Goal: Check status: Check status

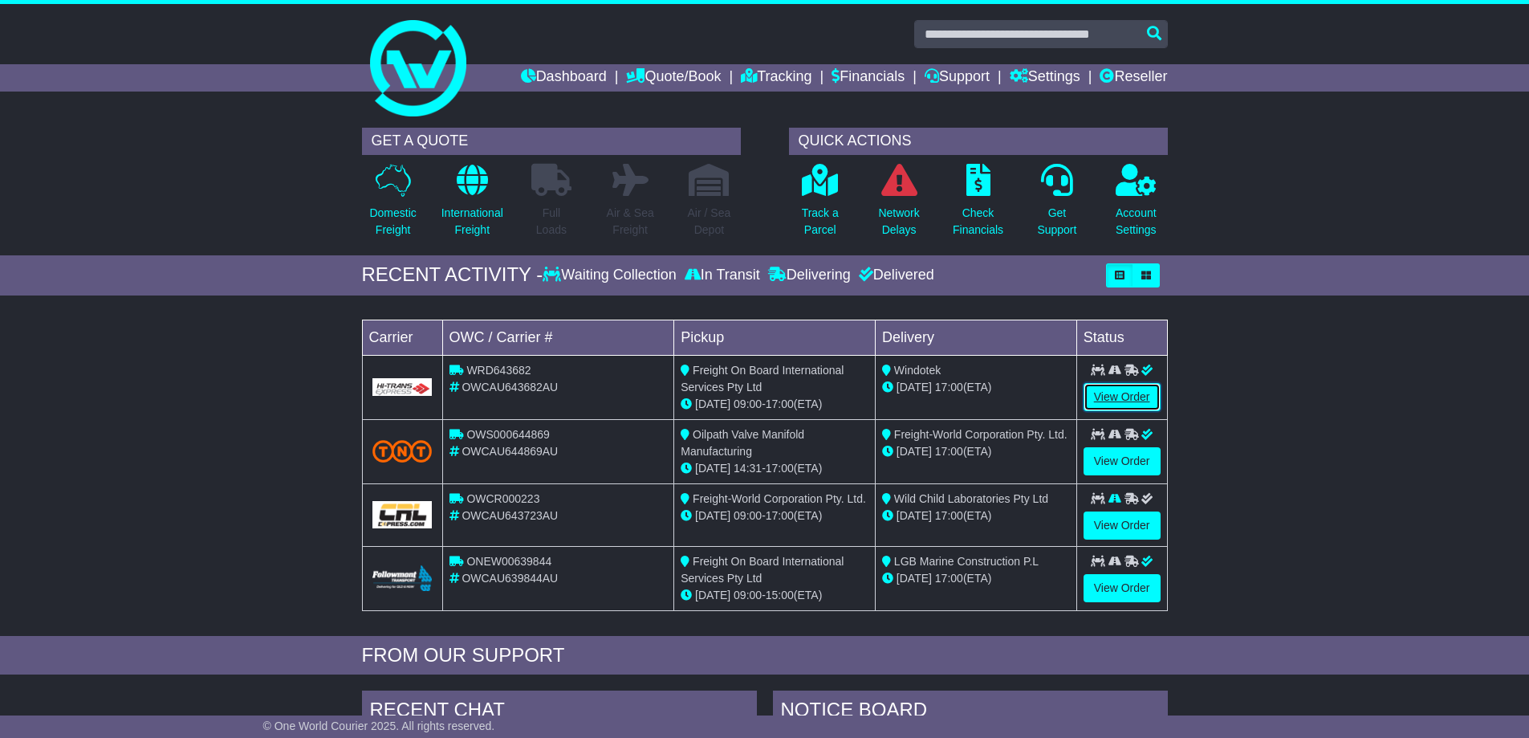
click at [1129, 395] on link "View Order" at bounding box center [1122, 397] width 77 height 28
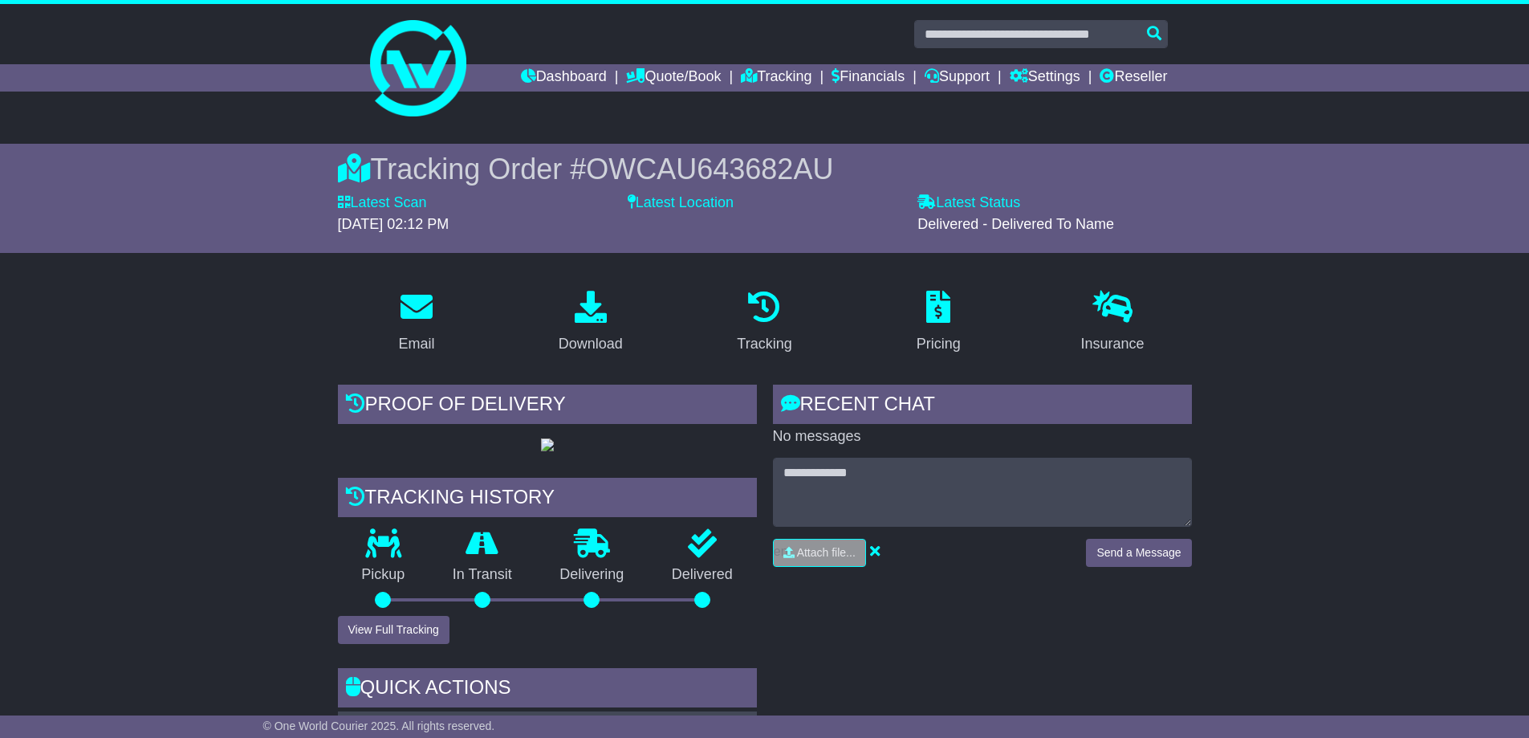
scroll to position [321, 0]
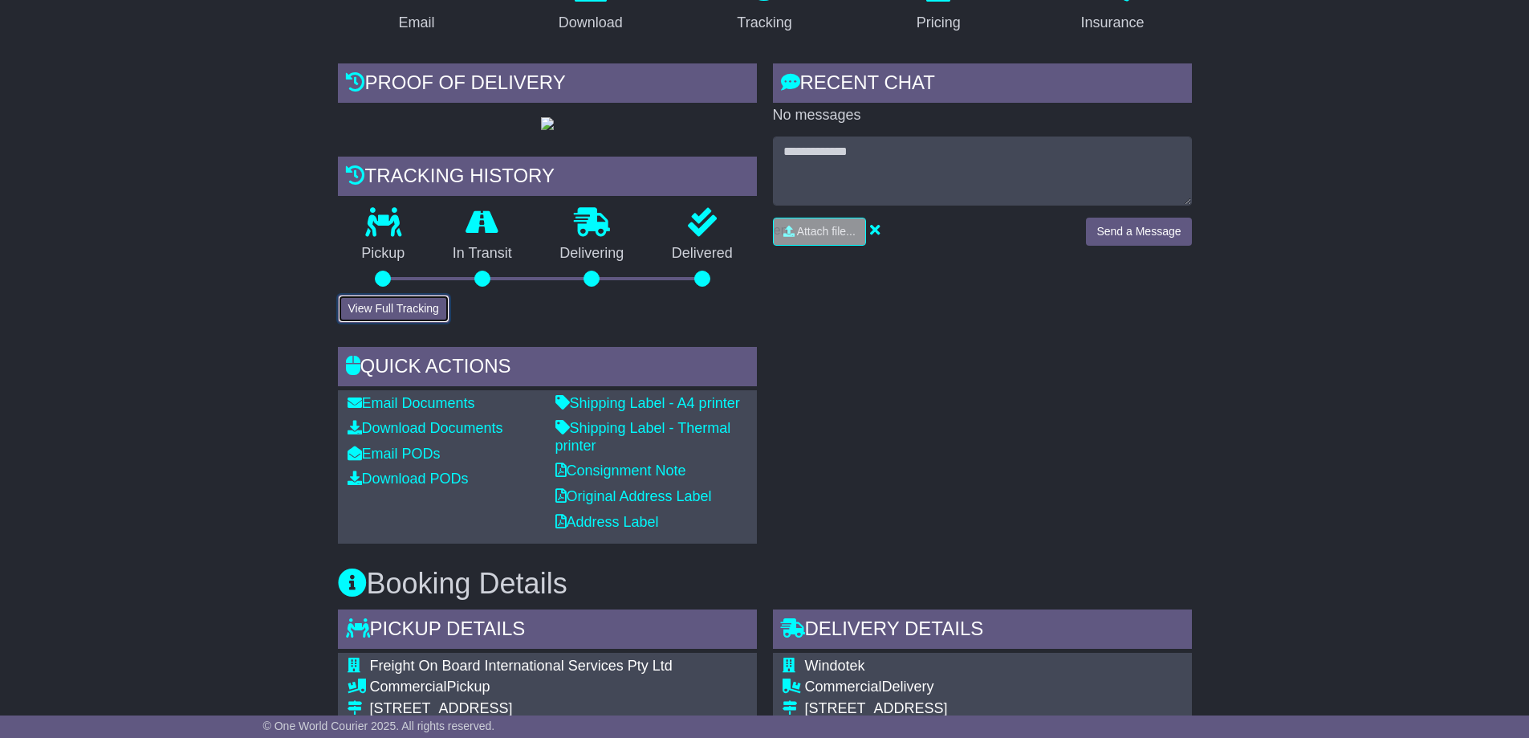
click at [429, 323] on button "View Full Tracking" at bounding box center [394, 309] width 112 height 28
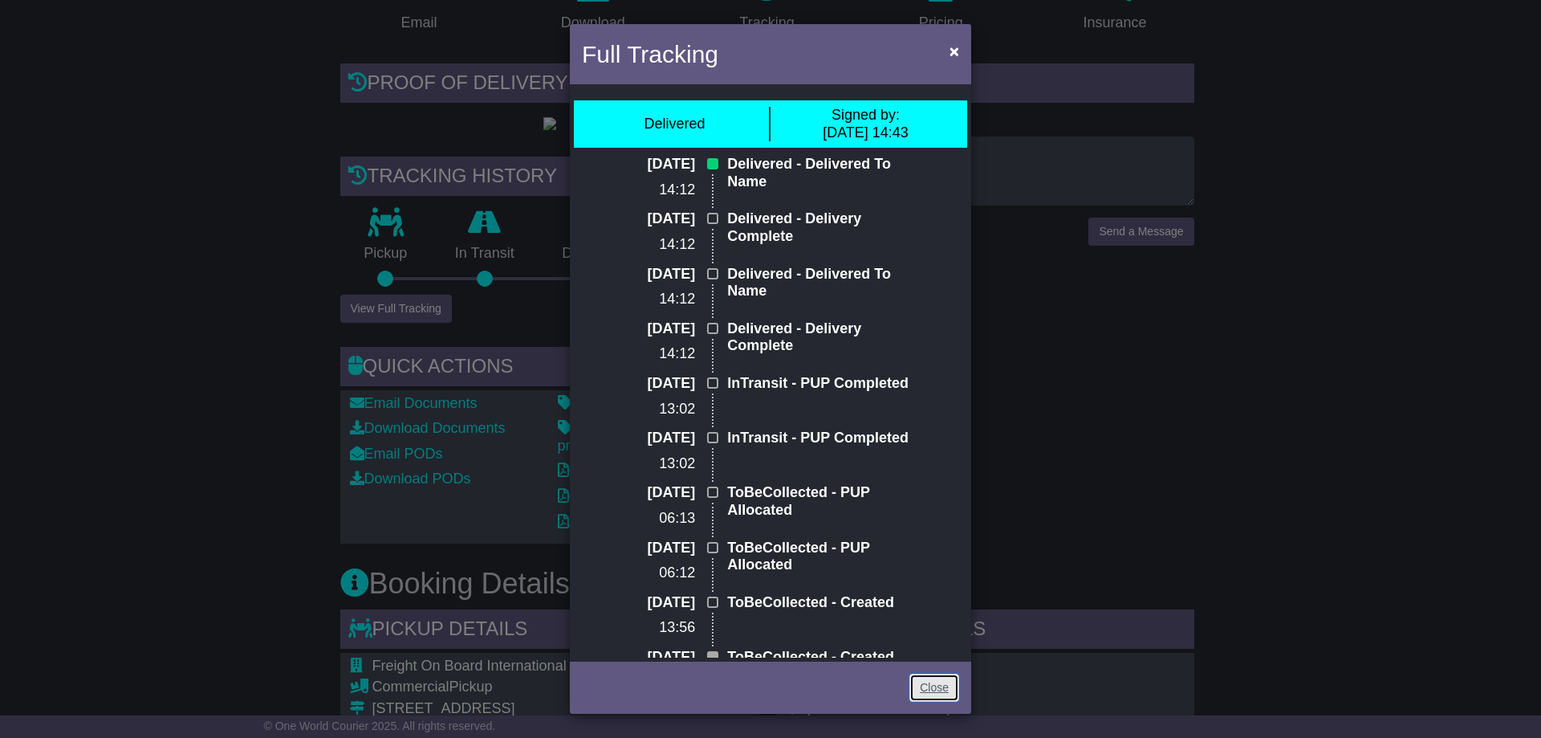
click at [943, 688] on link "Close" at bounding box center [935, 688] width 50 height 28
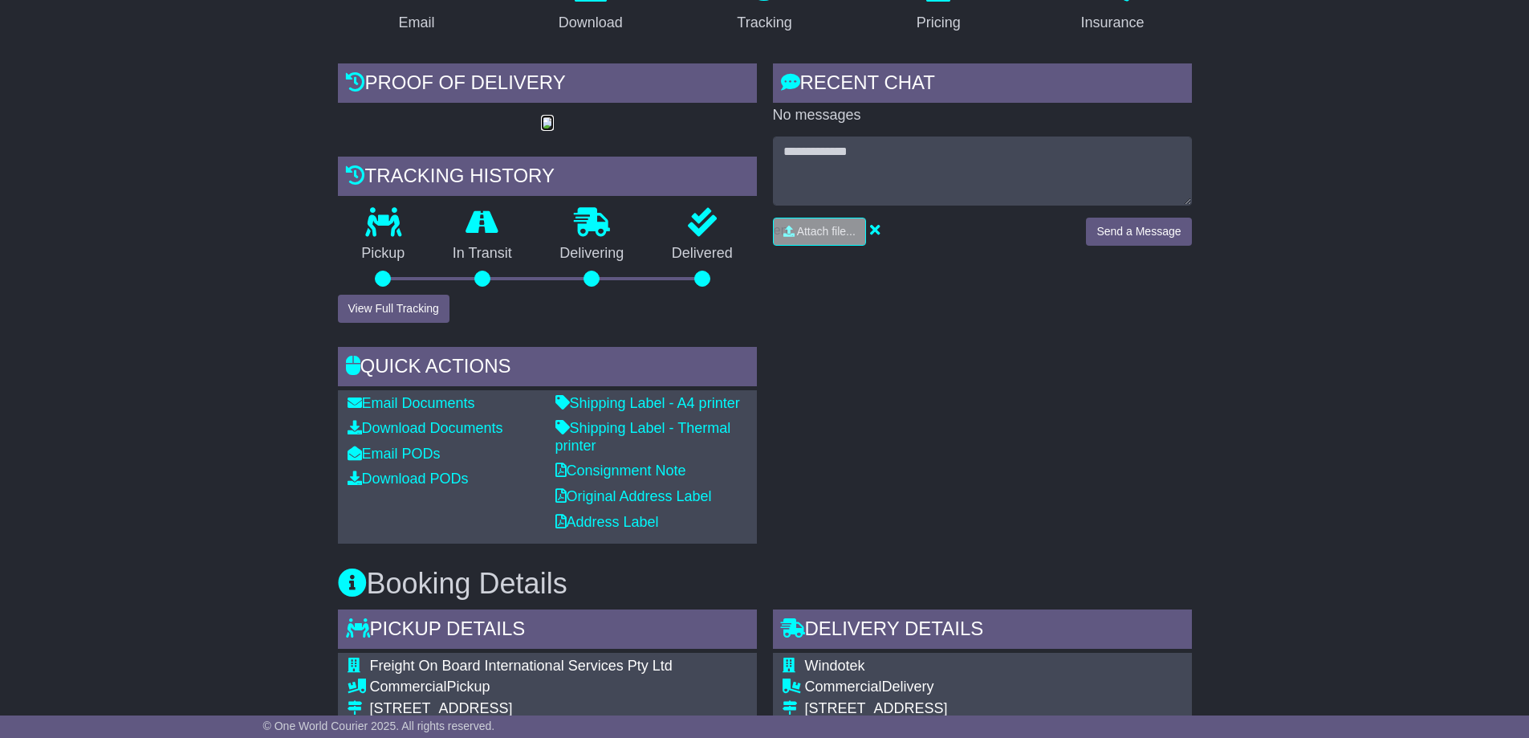
click at [554, 130] on img at bounding box center [547, 123] width 13 height 13
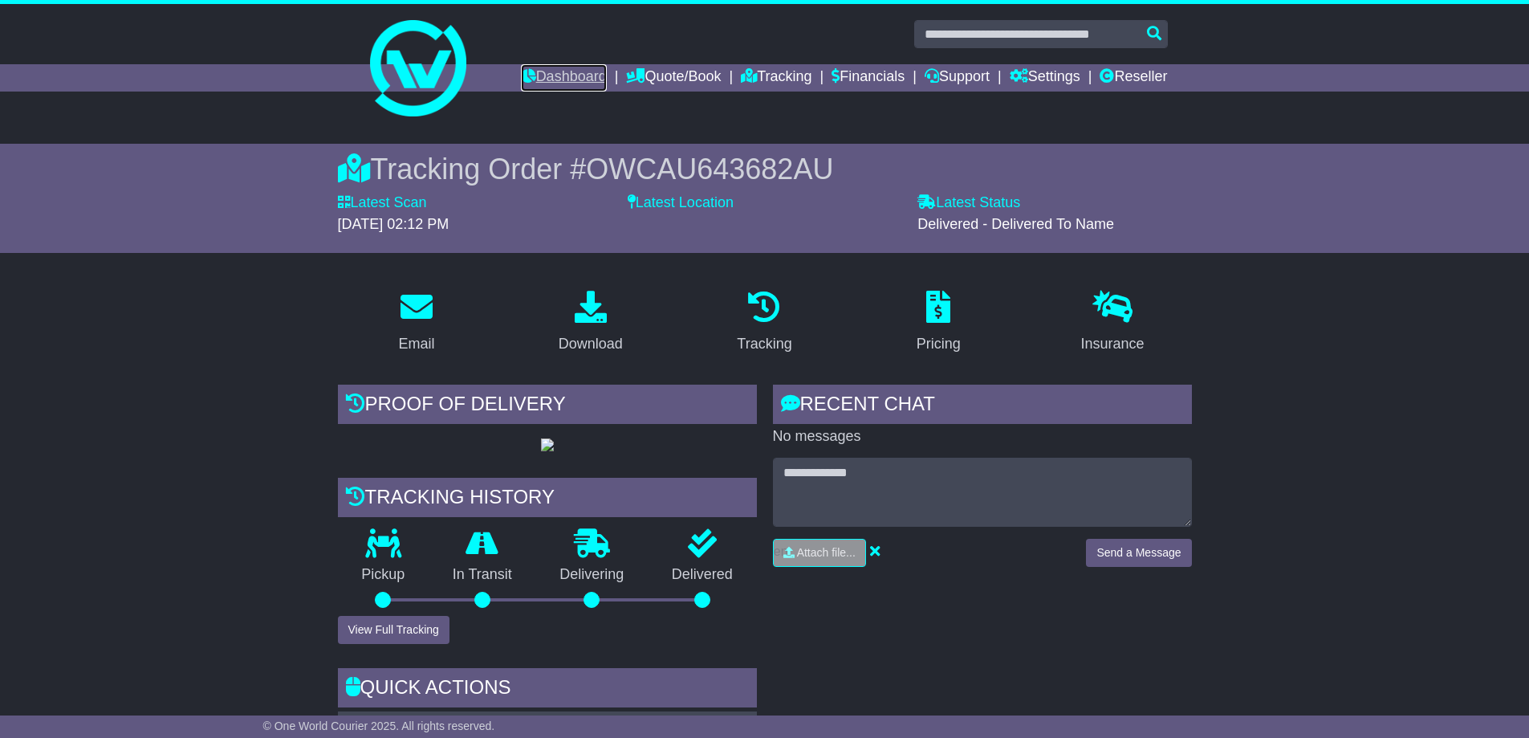
click at [565, 73] on link "Dashboard" at bounding box center [564, 77] width 86 height 27
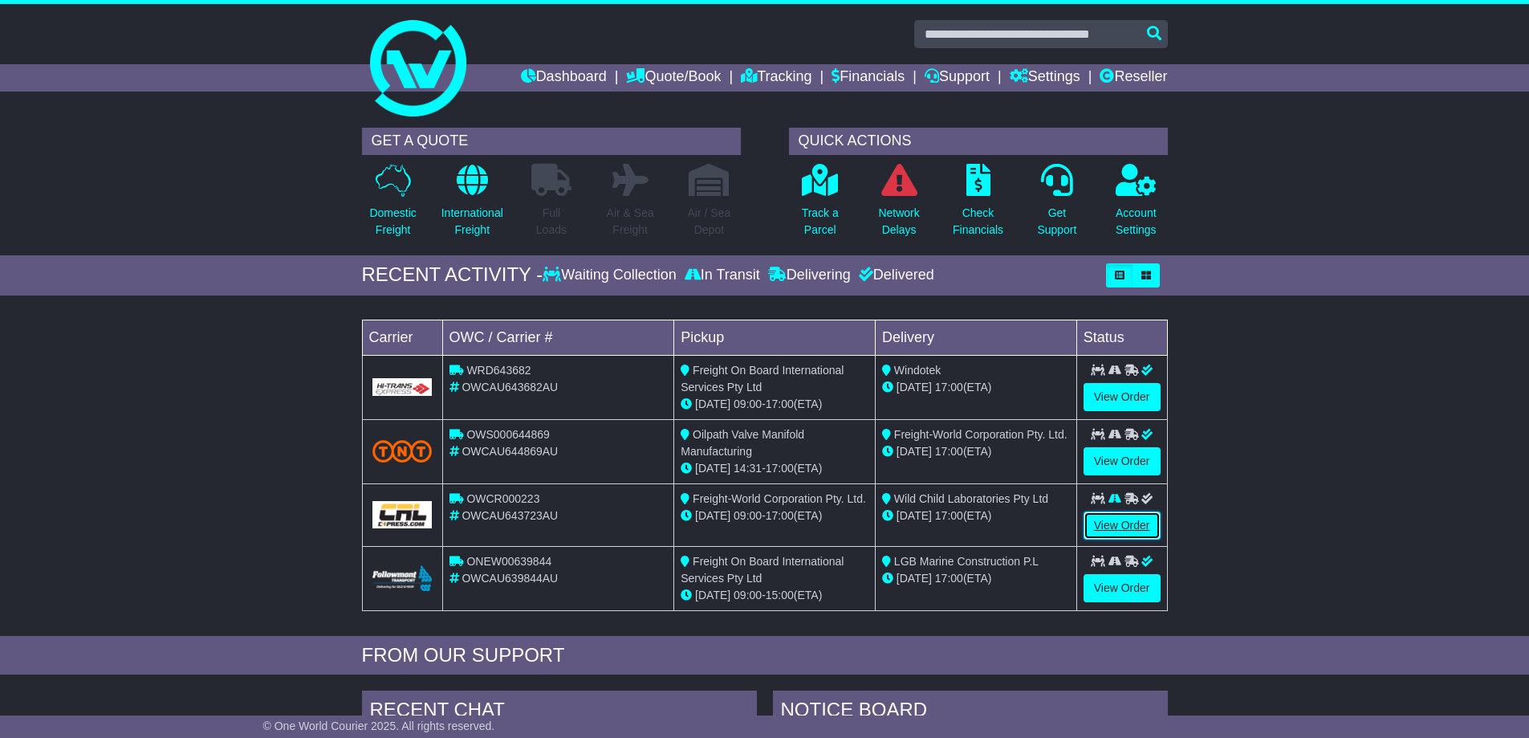
click at [1135, 527] on link "View Order" at bounding box center [1122, 525] width 77 height 28
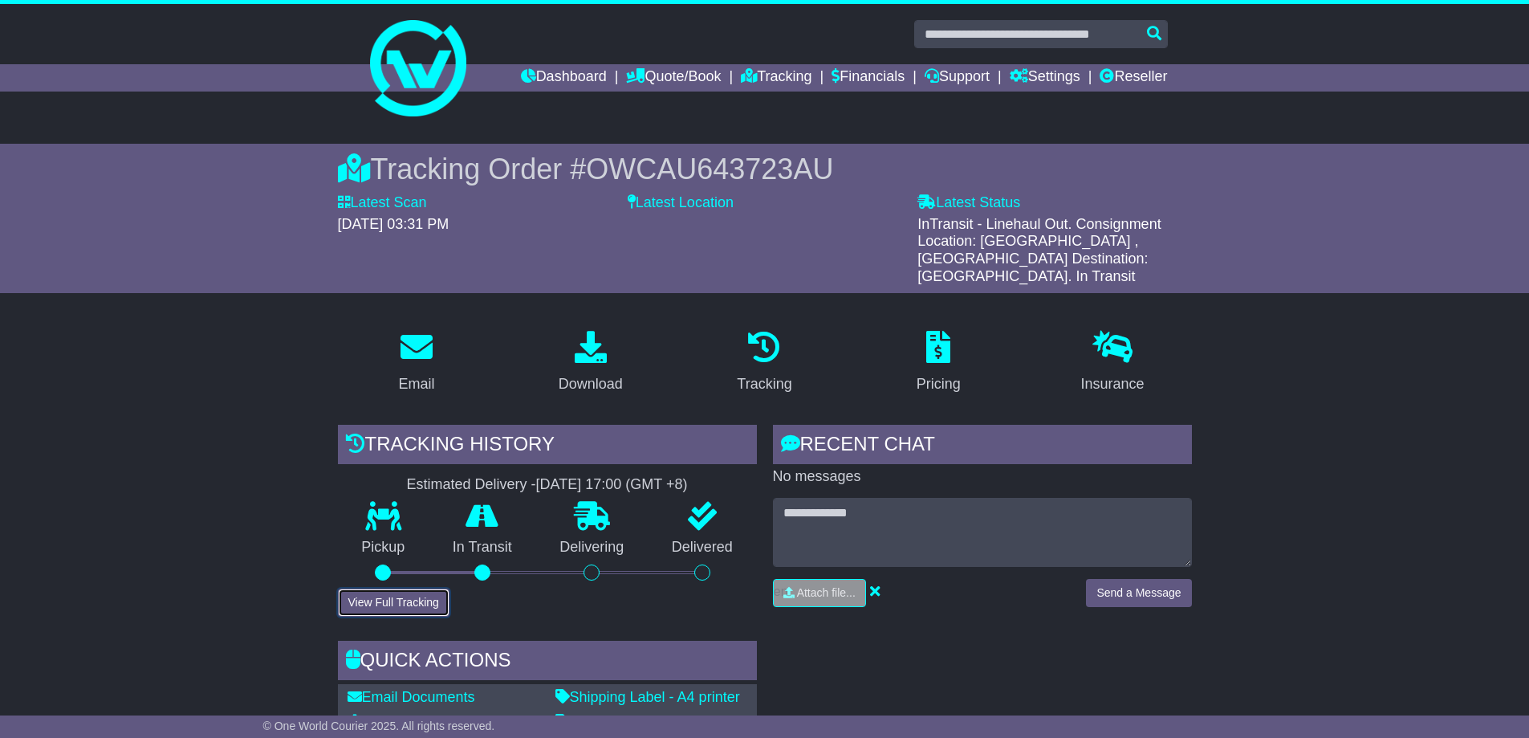
click at [372, 588] on button "View Full Tracking" at bounding box center [394, 602] width 112 height 28
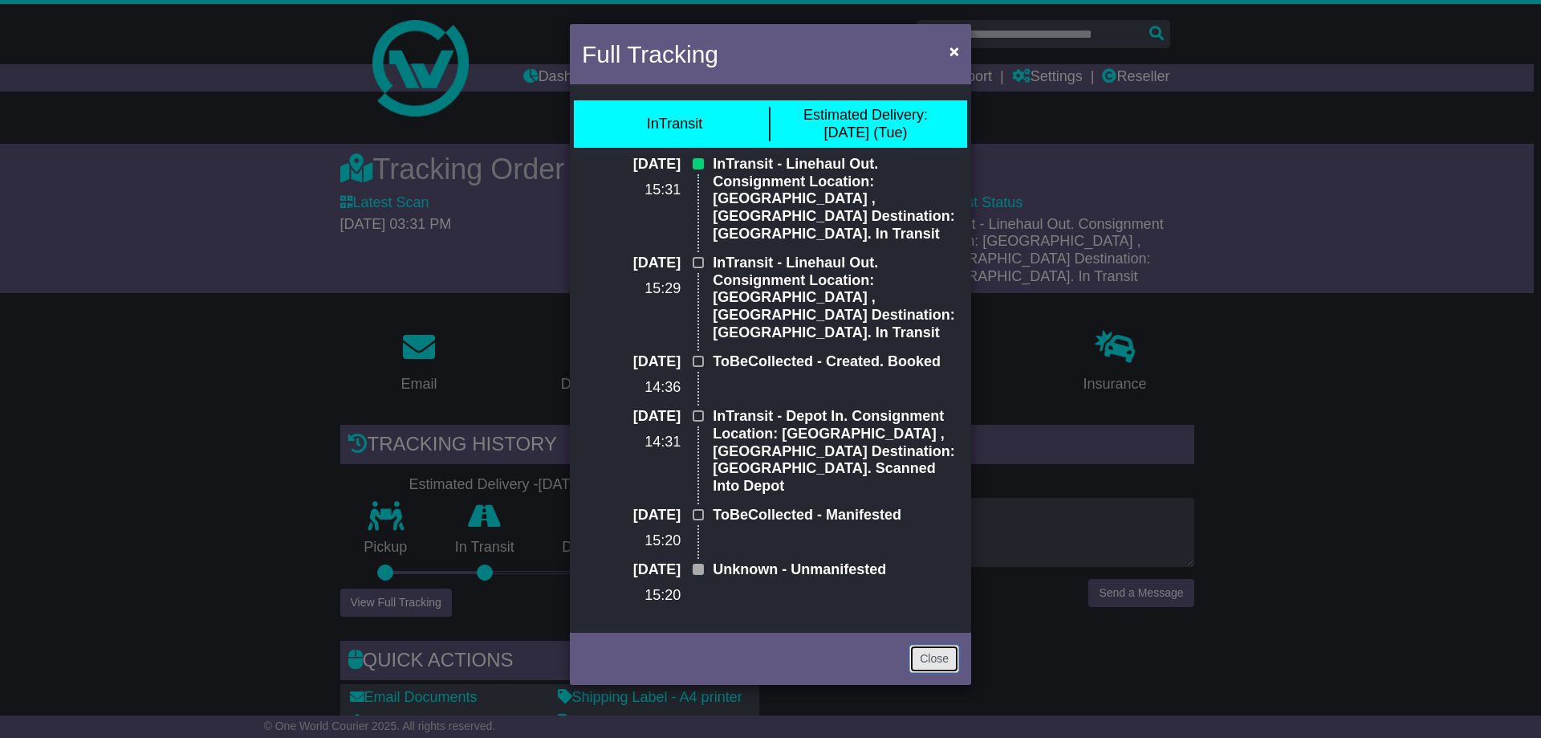
drag, startPoint x: 929, startPoint y: 569, endPoint x: 1023, endPoint y: 533, distance: 100.6
click at [929, 645] on link "Close" at bounding box center [935, 659] width 50 height 28
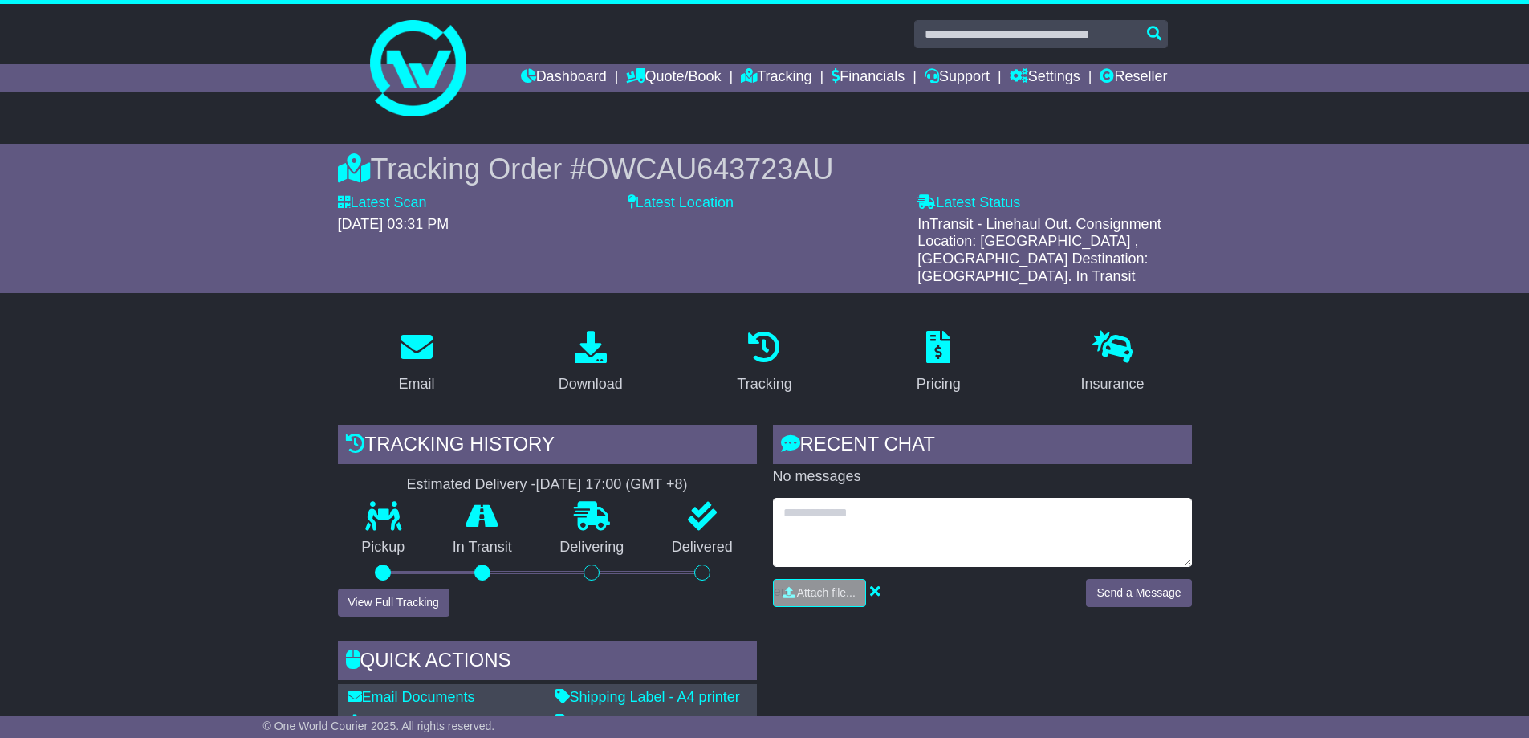
click at [951, 498] on textarea at bounding box center [982, 532] width 419 height 69
type textarea "********"
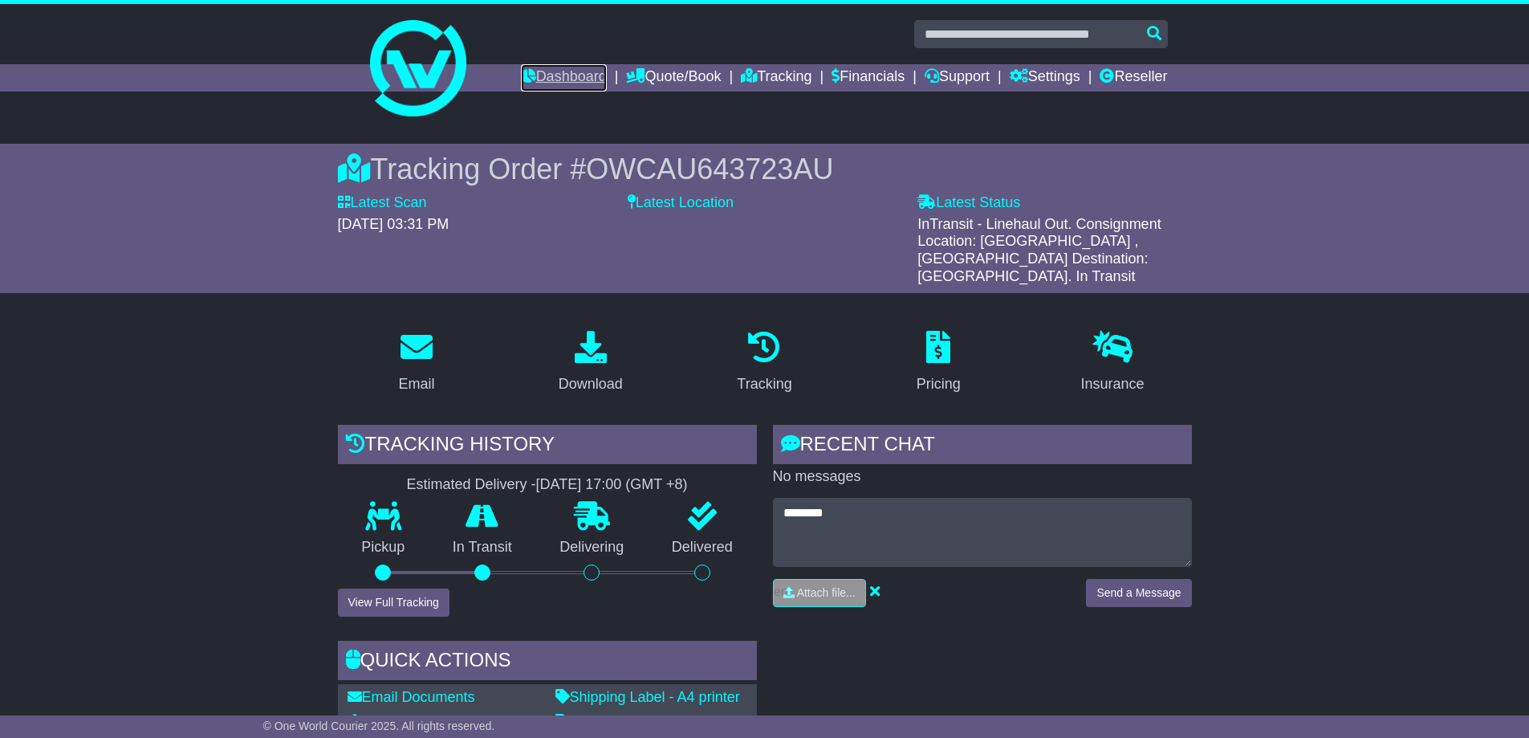
click at [568, 65] on link "Dashboard" at bounding box center [564, 77] width 86 height 27
